Goal: Information Seeking & Learning: Learn about a topic

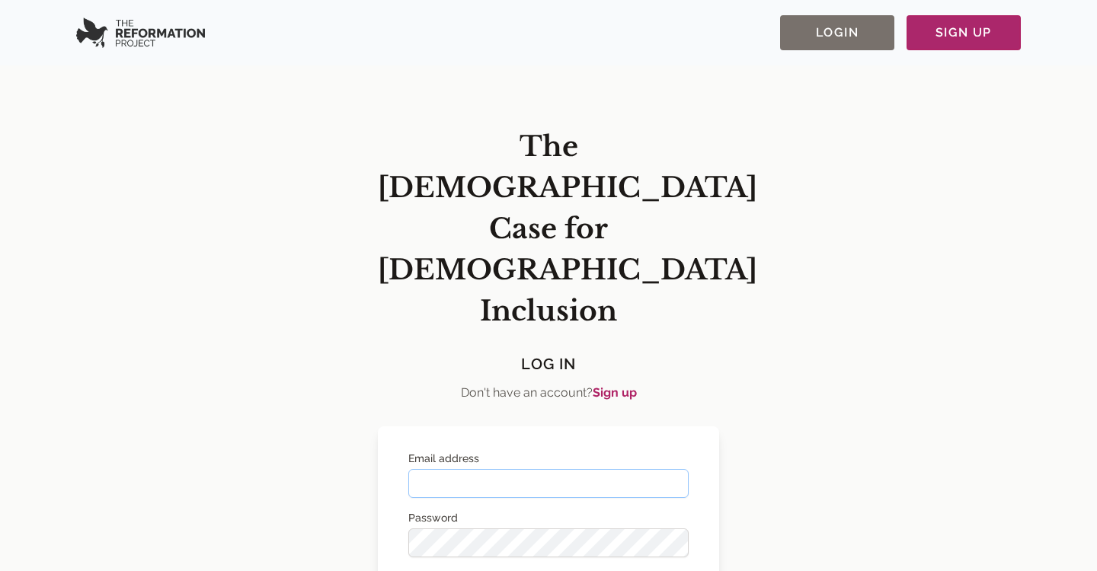
click at [451, 469] on input "Email address" at bounding box center [548, 483] width 280 height 29
type input "**********"
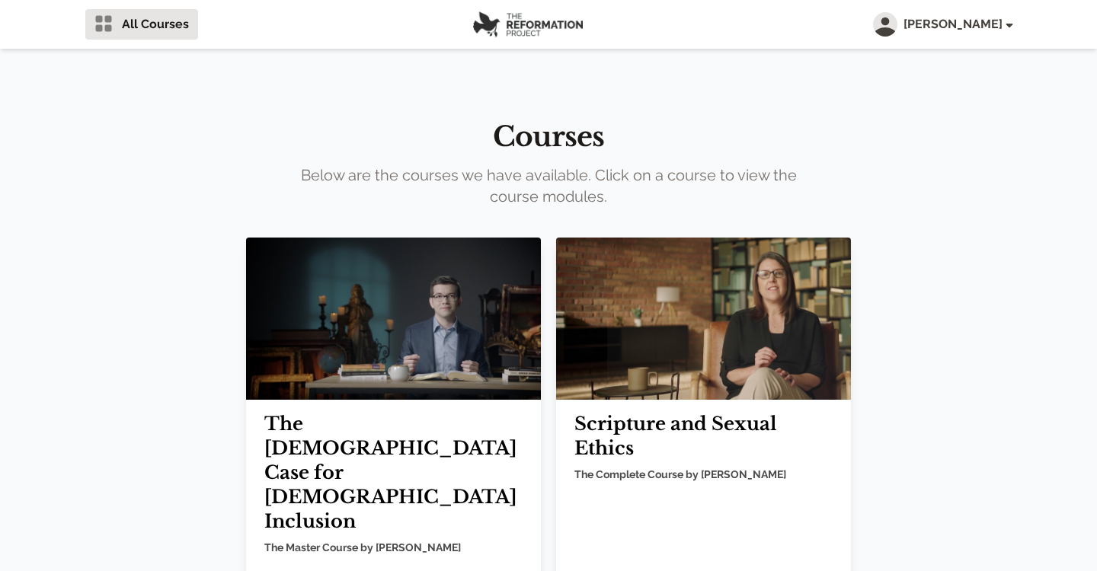
click at [362, 313] on img at bounding box center [393, 319] width 295 height 162
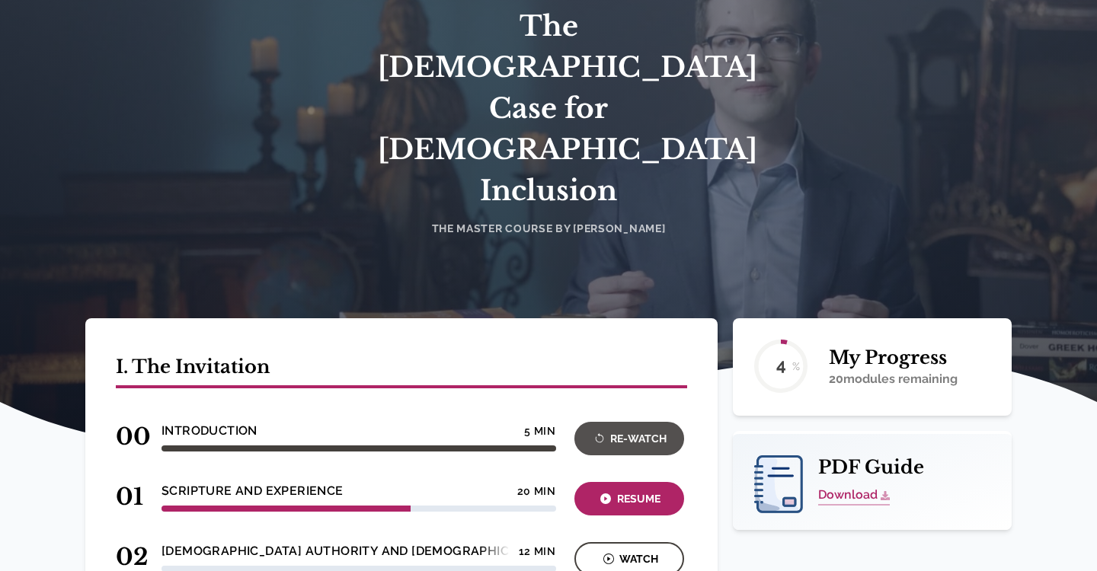
scroll to position [218, 0]
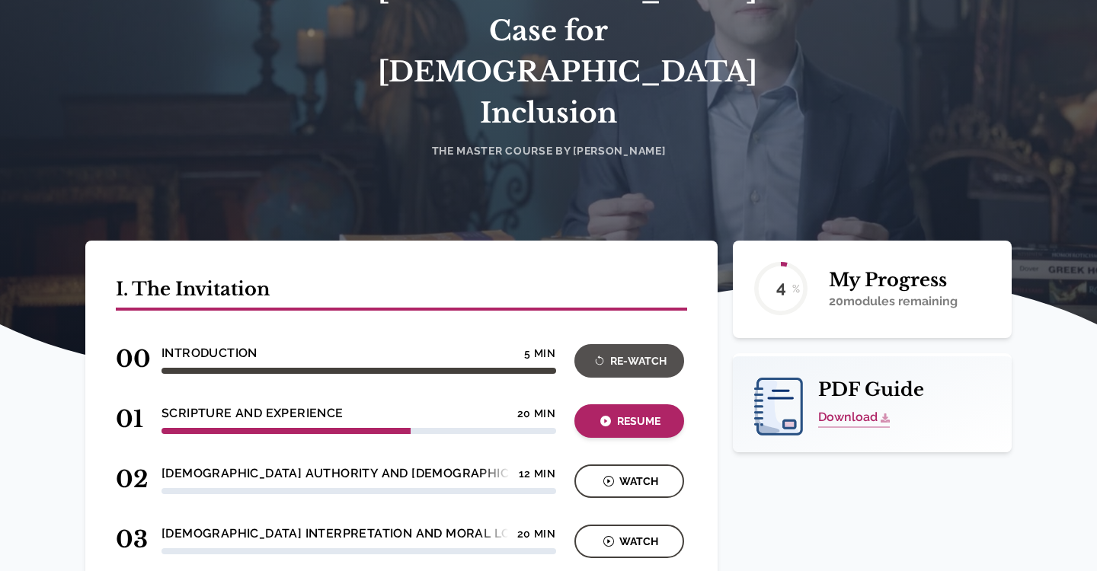
click at [658, 413] on div "Resume" at bounding box center [629, 422] width 101 height 18
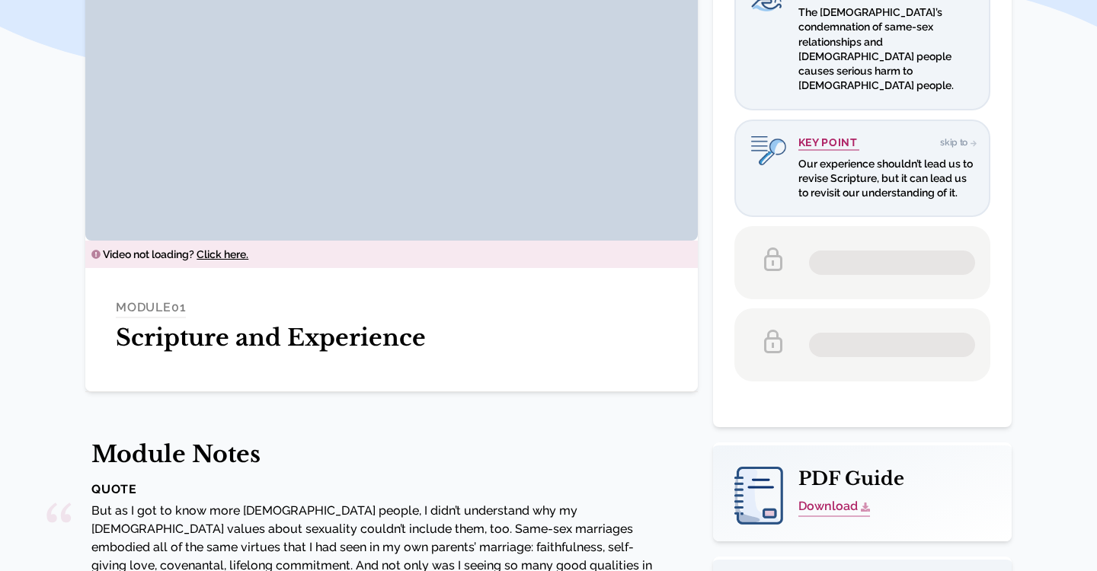
scroll to position [325, 0]
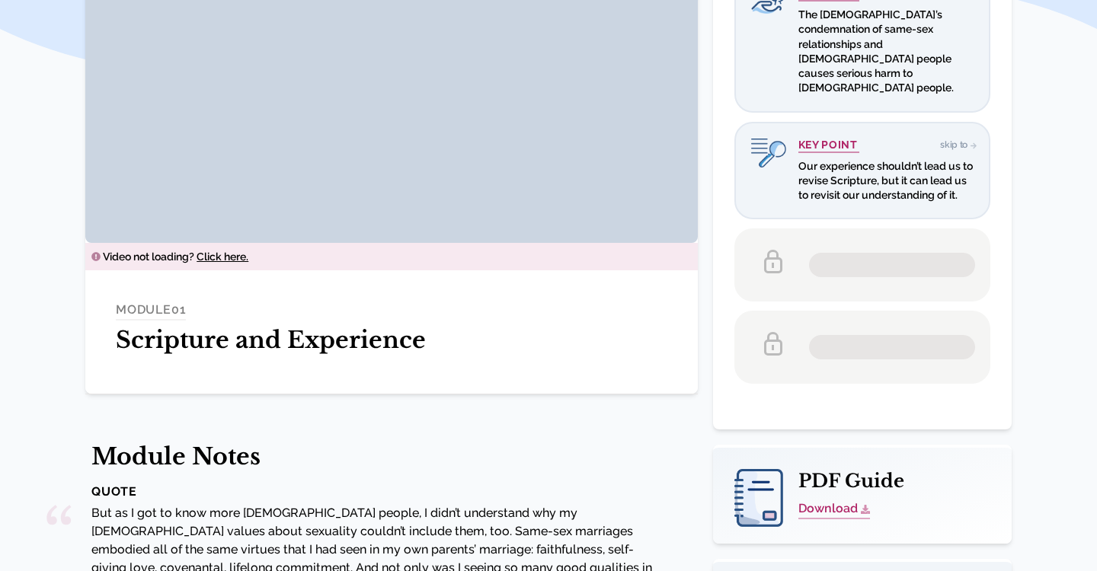
click at [231, 258] on span "Click here." at bounding box center [223, 257] width 52 height 12
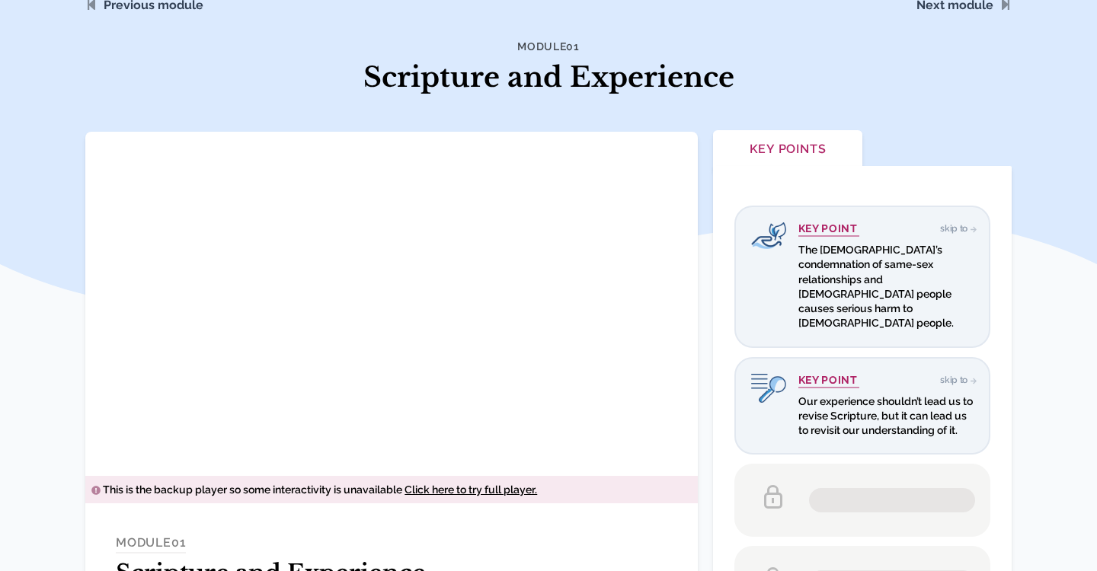
scroll to position [98, 0]
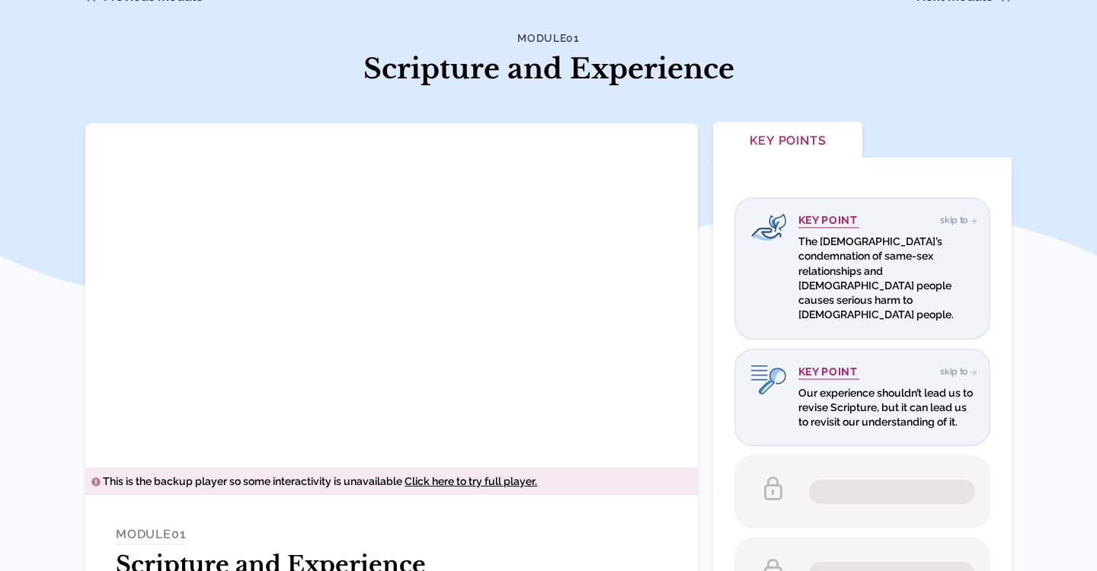
click at [471, 480] on span "Click here to try full player." at bounding box center [471, 481] width 133 height 12
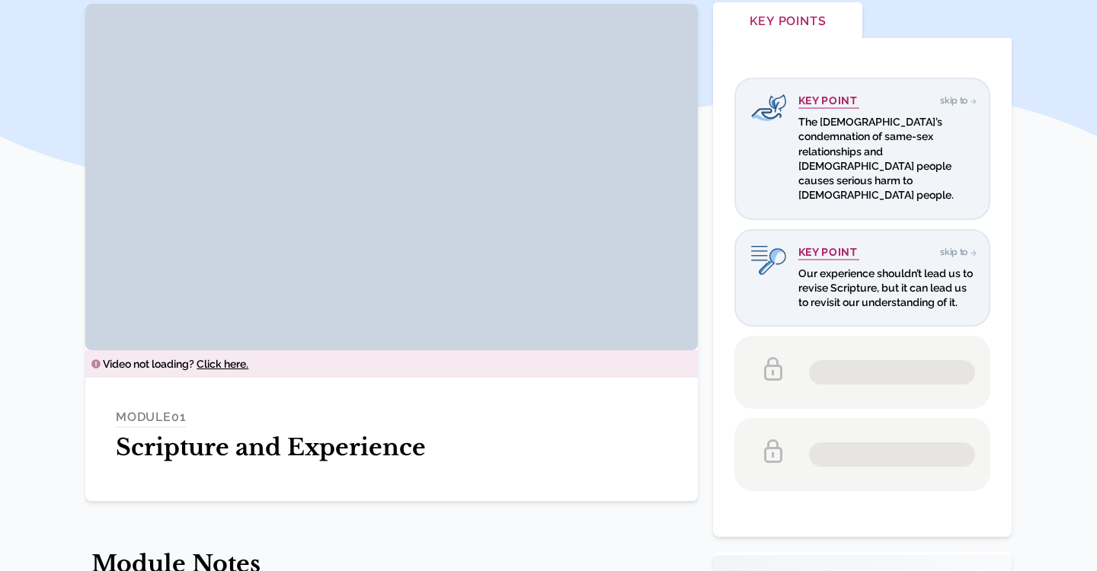
scroll to position [226, 0]
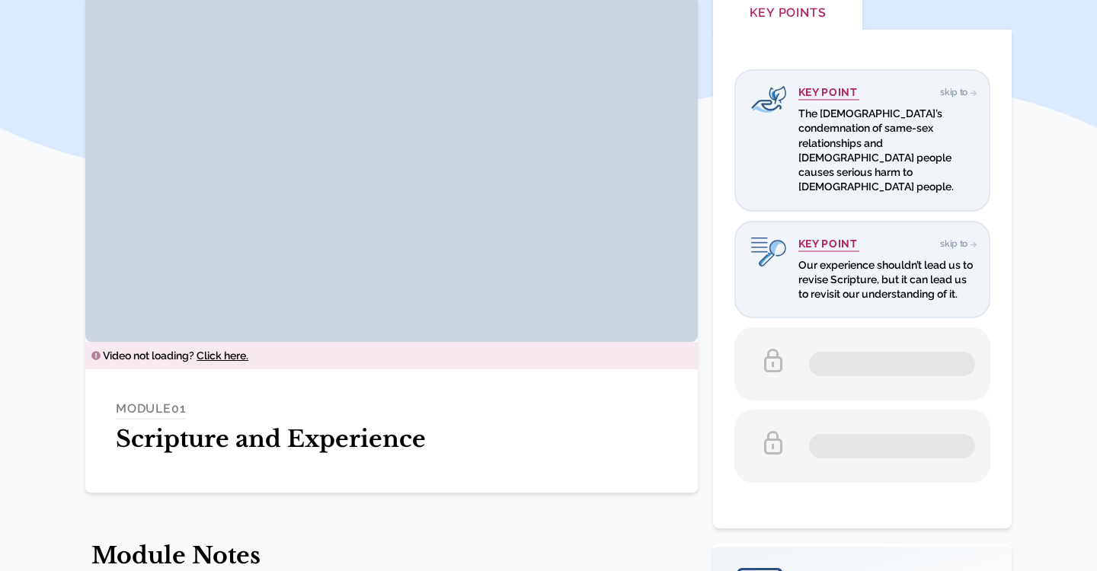
click at [229, 356] on span "Click here." at bounding box center [223, 356] width 52 height 12
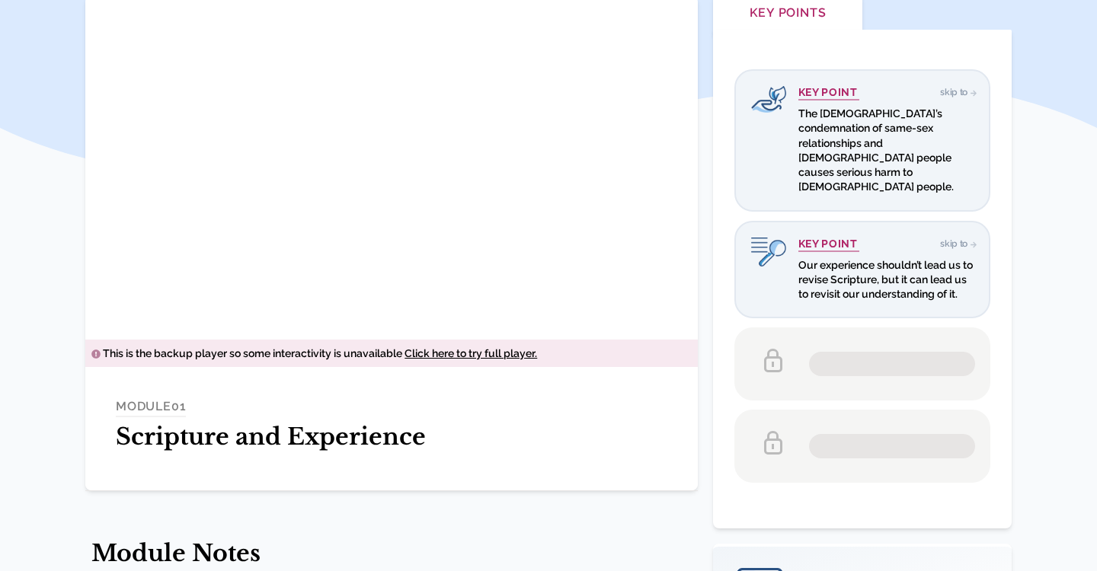
scroll to position [141, 0]
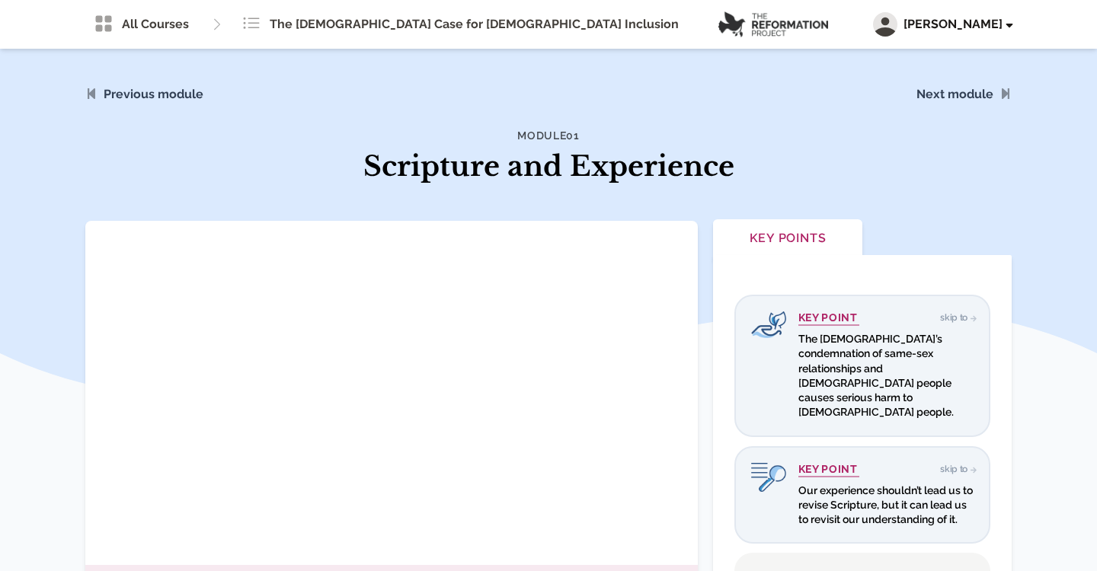
click at [967, 30] on span "[PERSON_NAME]" at bounding box center [958, 24] width 108 height 18
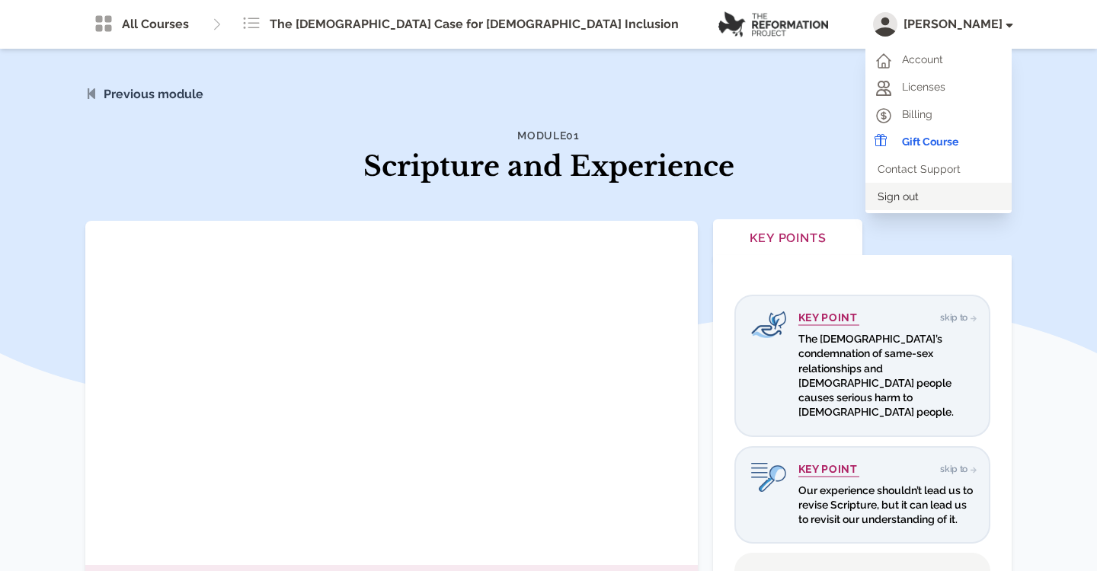
click at [897, 206] on link "Sign out" at bounding box center [939, 196] width 146 height 27
